Goal: Transaction & Acquisition: Download file/media

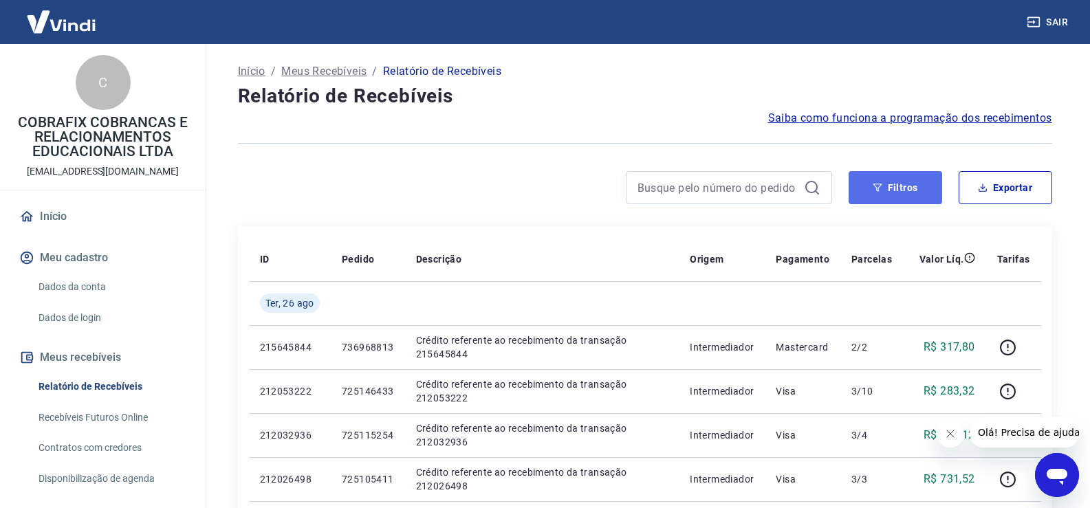
click at [917, 198] on button "Filtros" at bounding box center [896, 187] width 94 height 33
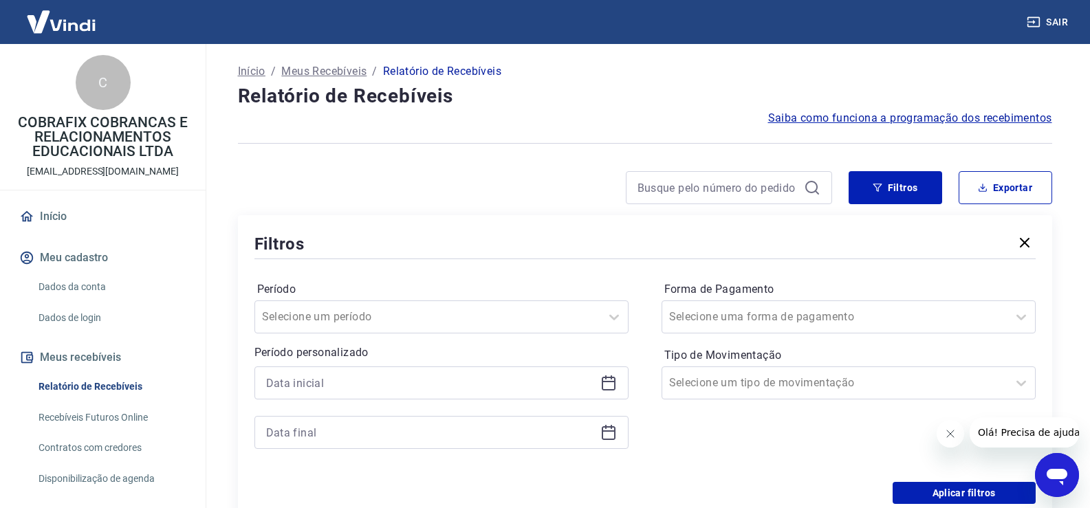
drag, startPoint x: 619, startPoint y: 393, endPoint x: 611, endPoint y: 386, distance: 10.2
click at [615, 391] on div at bounding box center [441, 383] width 374 height 33
click at [603, 378] on icon at bounding box center [608, 383] width 17 height 17
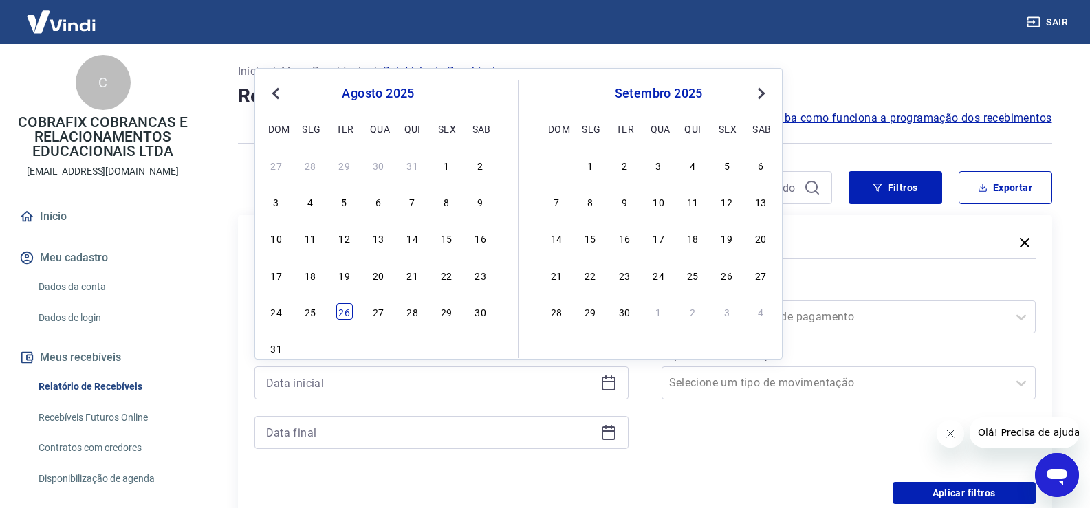
click at [348, 308] on div "26" at bounding box center [344, 311] width 17 height 17
type input "[DATE]"
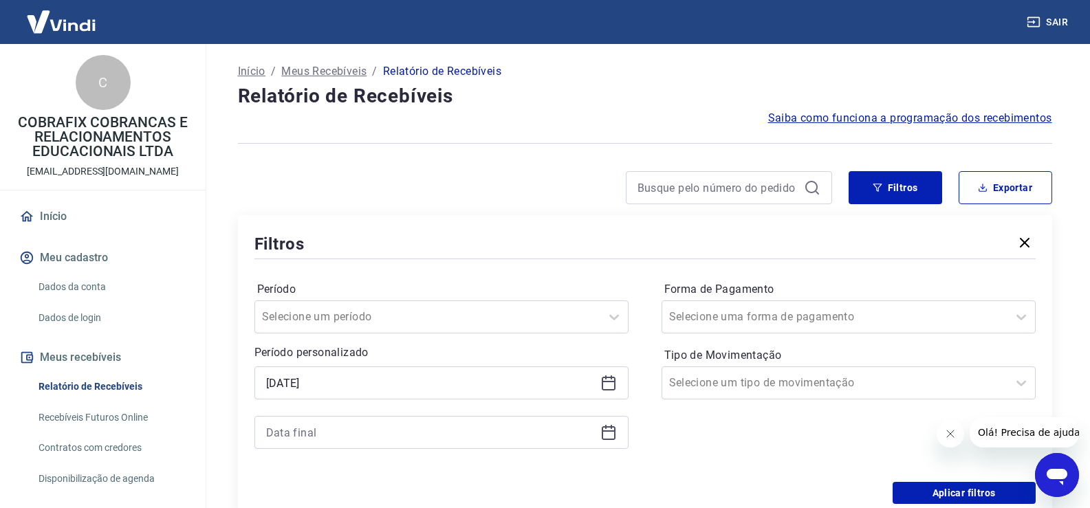
click at [615, 428] on icon at bounding box center [609, 433] width 14 height 14
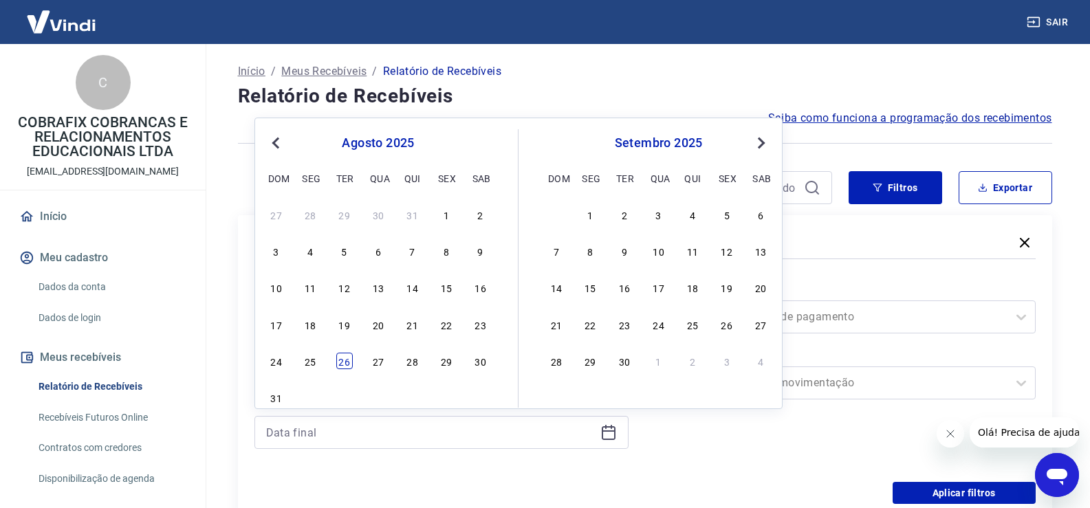
click at [342, 353] on div "26" at bounding box center [344, 361] width 17 height 17
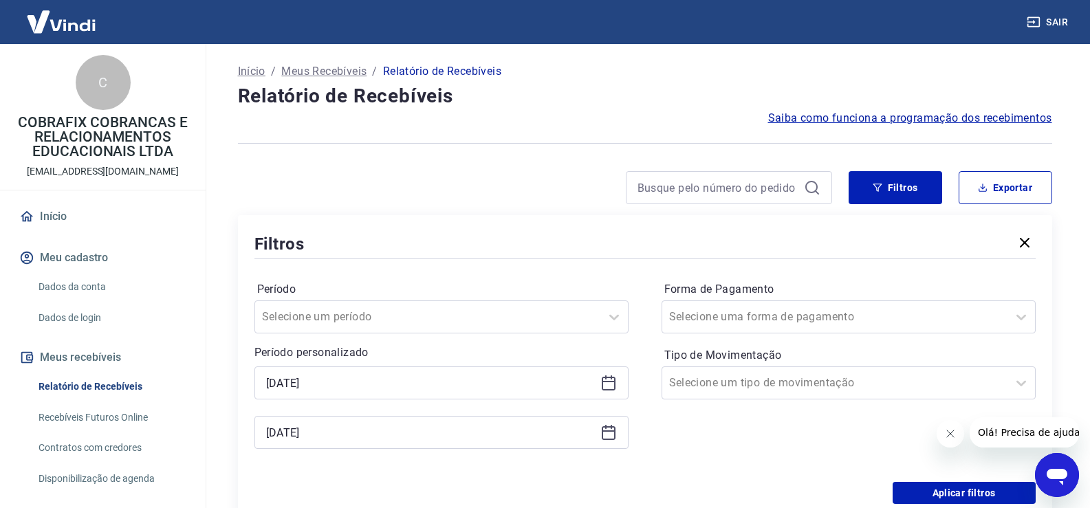
type input "[DATE]"
click at [926, 485] on button "Aplicar filtros" at bounding box center [964, 493] width 143 height 22
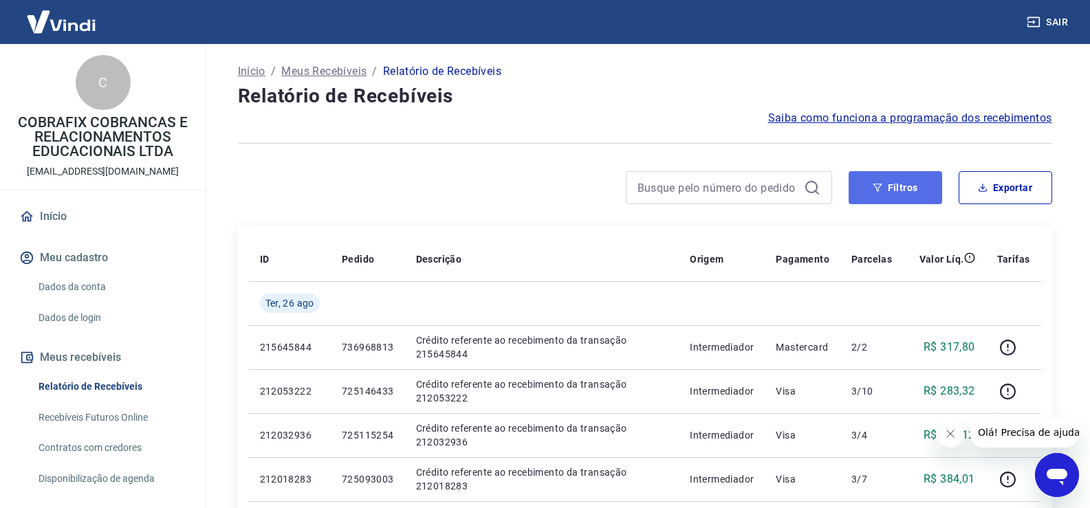
click at [862, 172] on button "Filtros" at bounding box center [896, 187] width 94 height 33
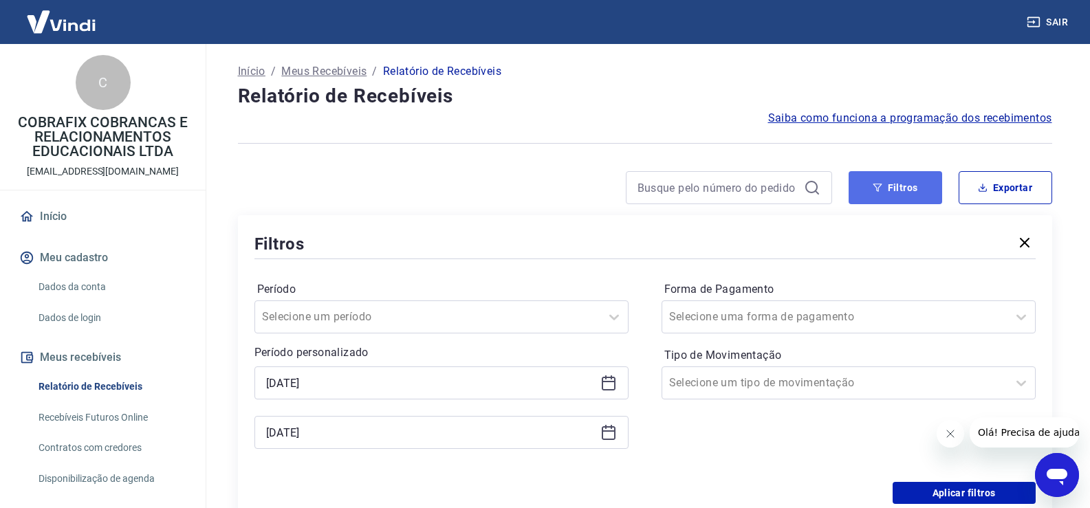
click at [873, 192] on icon "button" at bounding box center [878, 188] width 10 height 10
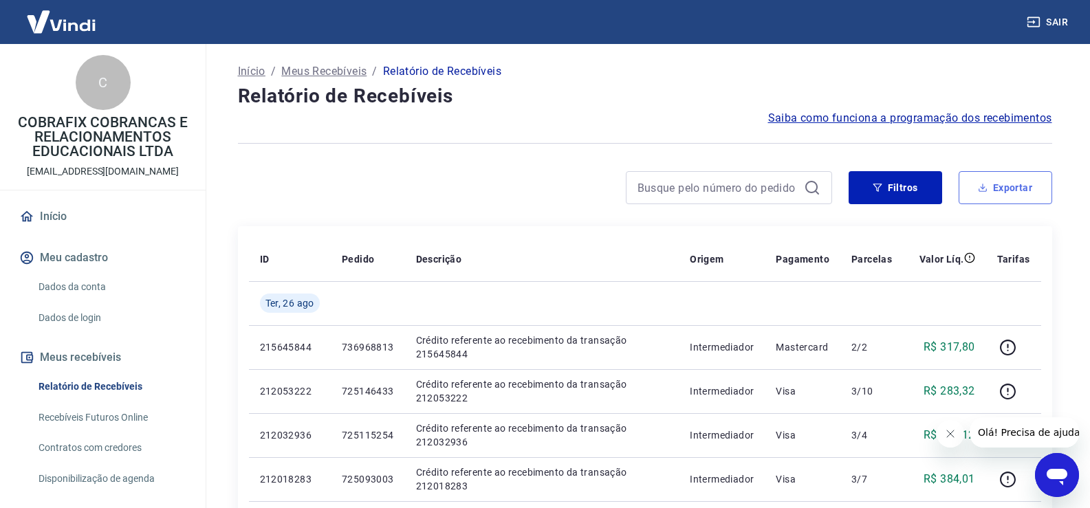
click at [997, 189] on button "Exportar" at bounding box center [1006, 187] width 94 height 33
type input "[DATE]"
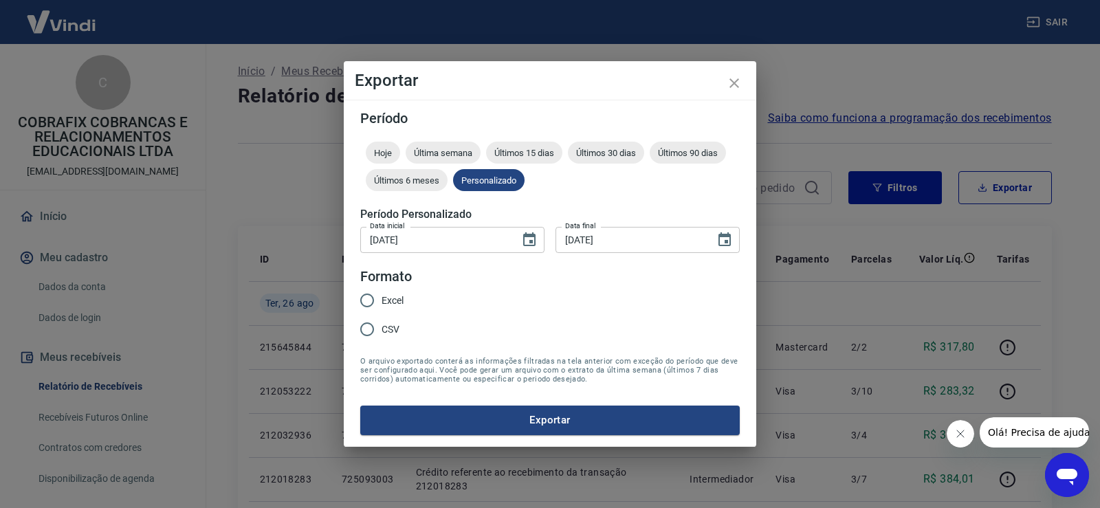
click at [379, 295] on input "Excel" at bounding box center [367, 300] width 29 height 29
radio input "true"
click at [563, 421] on button "Exportar" at bounding box center [550, 420] width 380 height 29
